Goal: Transaction & Acquisition: Purchase product/service

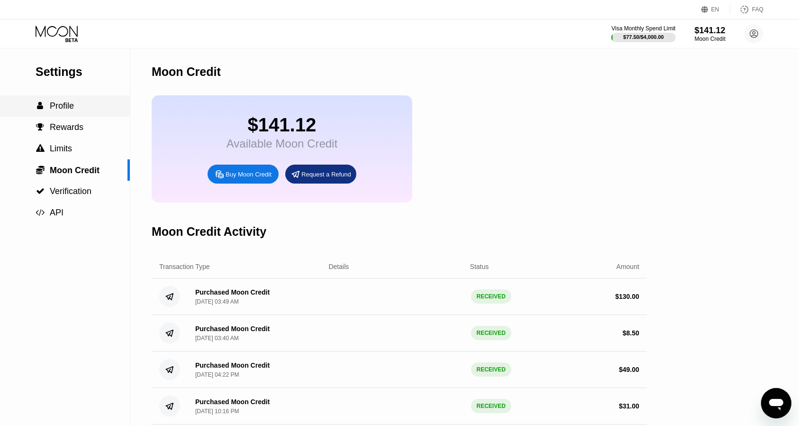
click at [57, 110] on span "Profile" at bounding box center [62, 105] width 24 height 9
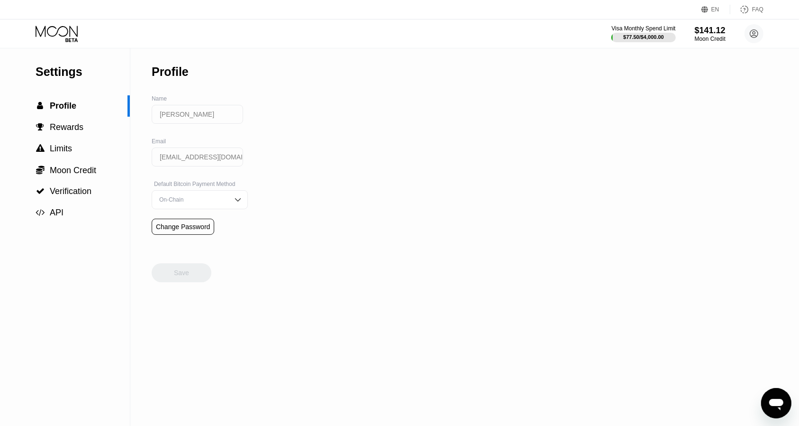
click at [75, 36] on icon at bounding box center [58, 34] width 44 height 17
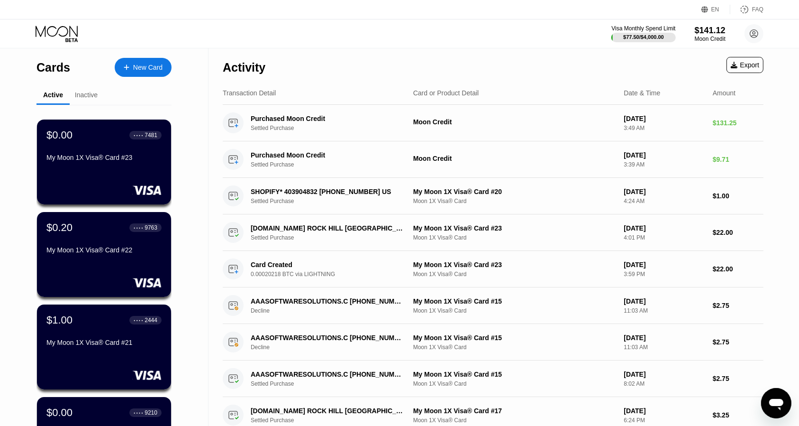
click at [136, 74] on div "New Card" at bounding box center [143, 67] width 57 height 19
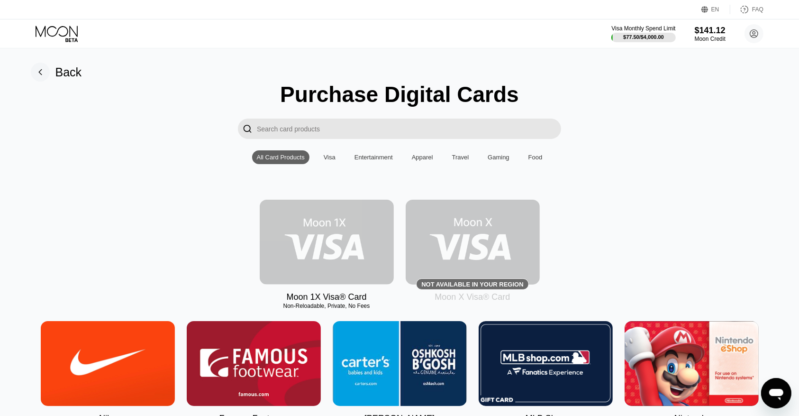
click at [334, 234] on img at bounding box center [327, 242] width 134 height 85
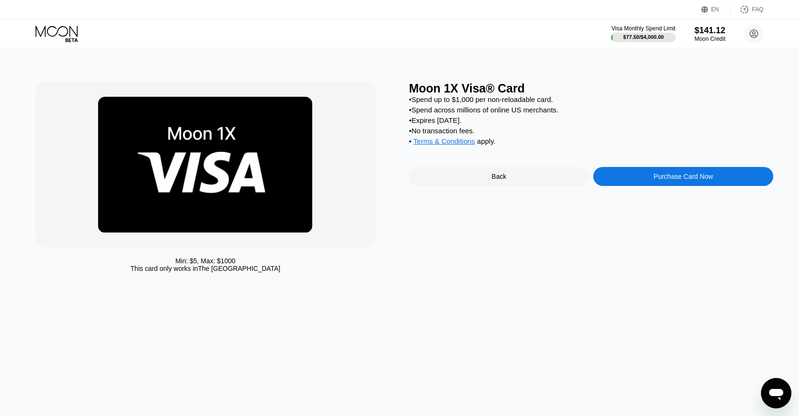
click at [663, 179] on div "Purchase Card Now" at bounding box center [683, 176] width 180 height 19
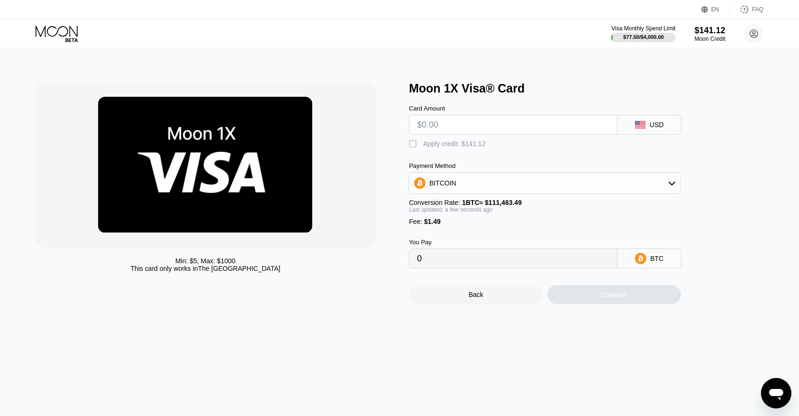
click at [463, 127] on input "text" at bounding box center [513, 124] width 192 height 19
type input "$17.12"
type input "0.00016697"
type input "$17.12"
click at [416, 149] on div "" at bounding box center [413, 143] width 9 height 9
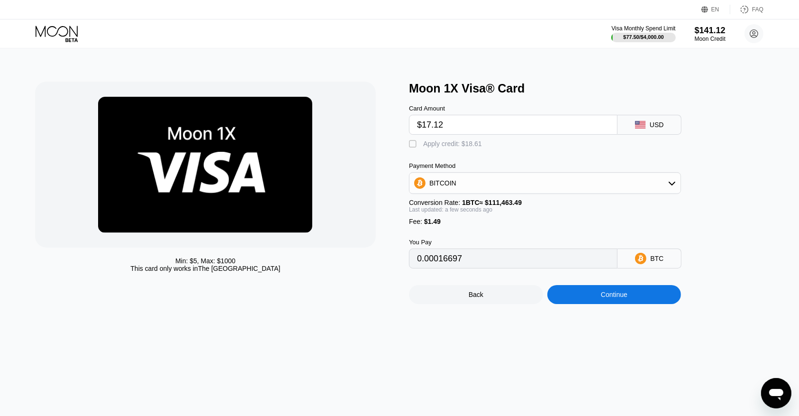
type input "0"
click at [463, 128] on input "$17.12" at bounding box center [513, 124] width 192 height 19
click at [463, 128] on input "$17.50" at bounding box center [513, 124] width 192 height 19
type input "$17.50"
click at [613, 304] on div "Continue" at bounding box center [614, 294] width 134 height 19
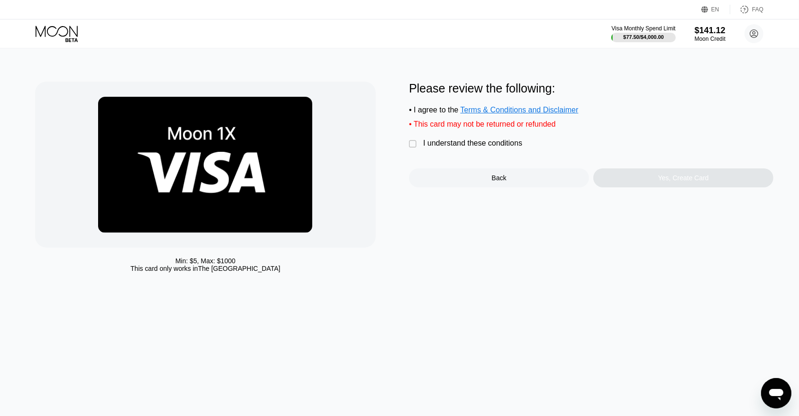
click at [613, 313] on div "Min: $ 5 , Max: $ 1000 This card only works in [GEOGRAPHIC_DATA] Please review …" at bounding box center [399, 231] width 809 height 367
click at [455, 145] on div "I understand these conditions" at bounding box center [472, 143] width 99 height 9
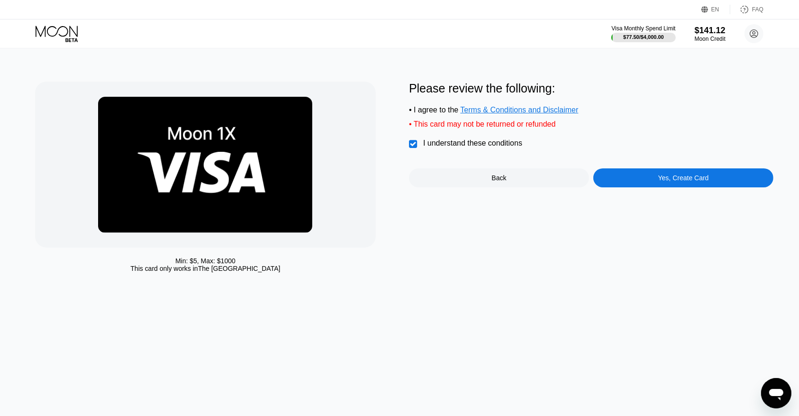
click at [647, 196] on div "Please review the following: • I agree to the Terms & Conditions and Disclaimer…" at bounding box center [591, 179] width 364 height 195
click at [628, 179] on div "Yes, Create Card" at bounding box center [683, 177] width 180 height 19
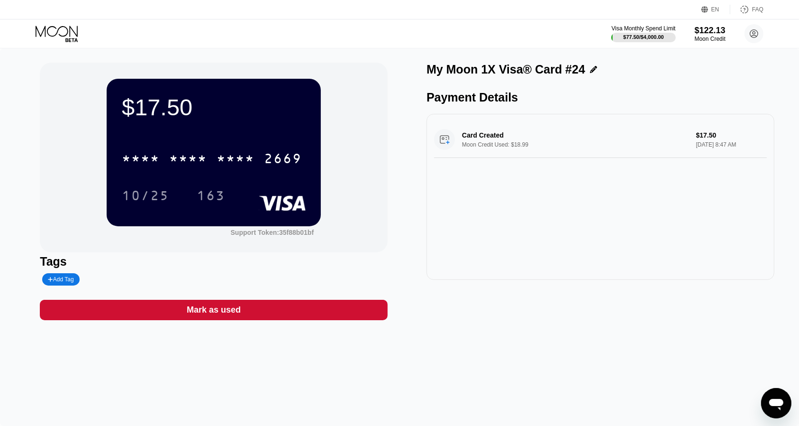
click at [255, 147] on div "* * * * * * * * * * * * 2669" at bounding box center [214, 155] width 184 height 32
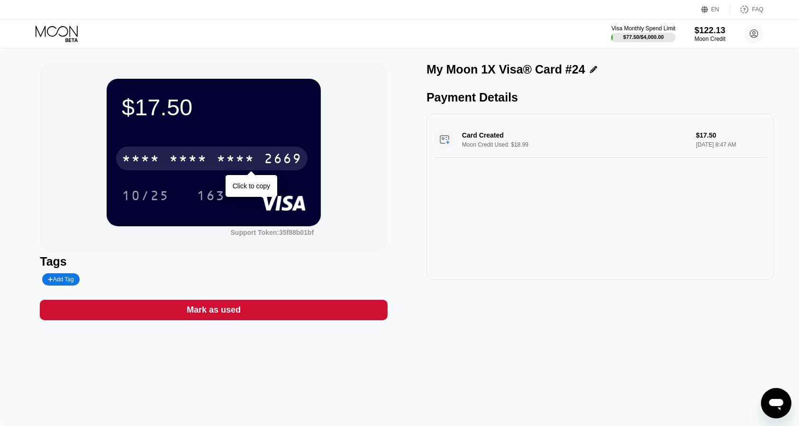
click at [187, 163] on div "* * * *" at bounding box center [188, 159] width 38 height 15
